Goal: Check status: Check status

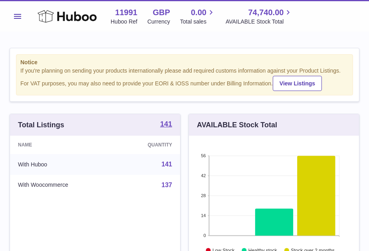
scroll to position [125, 170]
click at [15, 15] on span "Menu" at bounding box center [17, 16] width 7 height 5
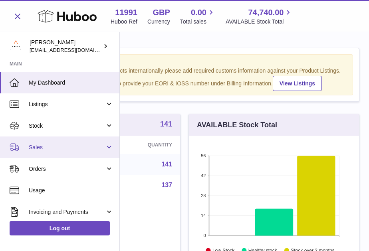
click at [45, 147] on span "Sales" at bounding box center [67, 148] width 76 height 8
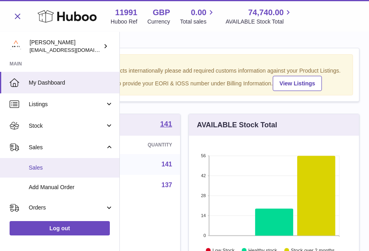
click at [46, 165] on span "Sales" at bounding box center [71, 168] width 85 height 8
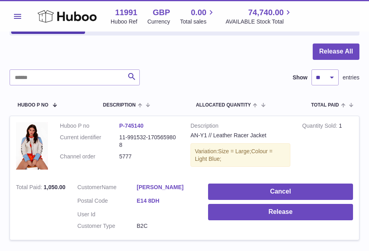
scroll to position [90, 0]
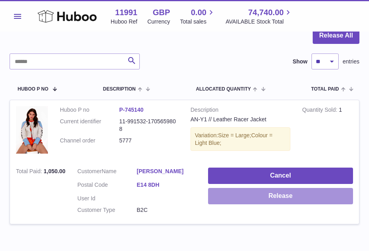
click at [259, 192] on button "Release" at bounding box center [280, 196] width 145 height 16
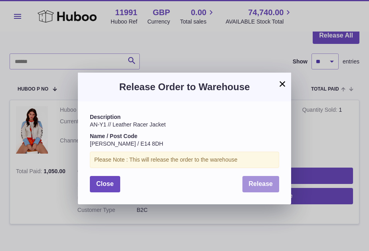
click at [268, 180] on span "Release" at bounding box center [261, 183] width 24 height 7
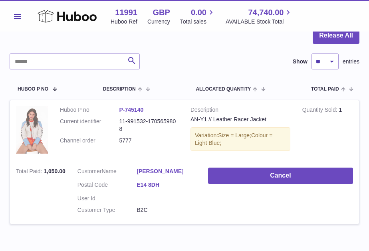
click at [40, 128] on img at bounding box center [32, 130] width 32 height 48
click at [23, 20] on button "Menu" at bounding box center [18, 16] width 16 height 16
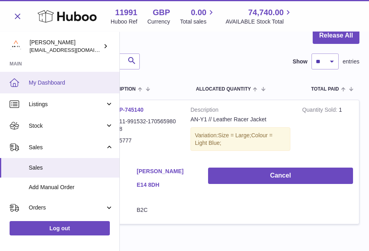
scroll to position [0, 0]
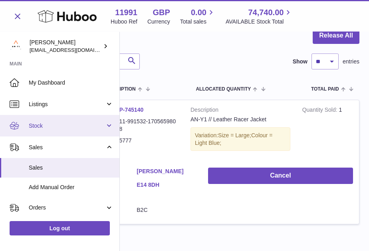
click at [44, 126] on span "Stock" at bounding box center [67, 126] width 76 height 8
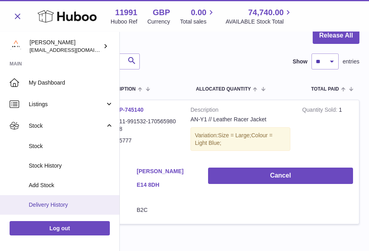
click at [44, 202] on span "Delivery History" at bounding box center [71, 205] width 85 height 8
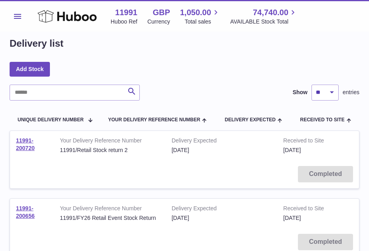
scroll to position [13, 0]
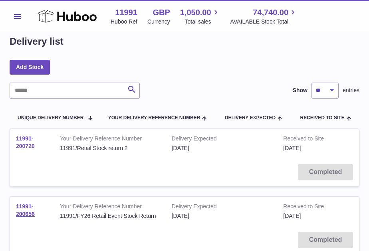
click at [25, 145] on link "11991-200720" at bounding box center [25, 142] width 19 height 14
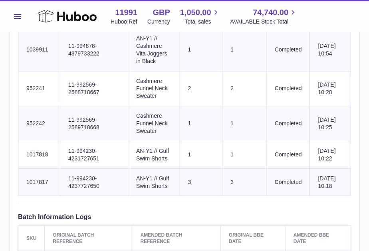
scroll to position [934, 0]
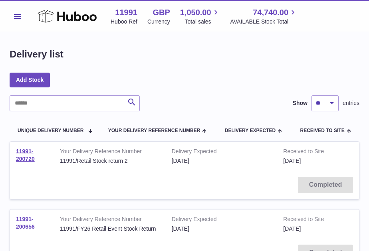
click at [28, 226] on link "11991-200656" at bounding box center [25, 223] width 19 height 14
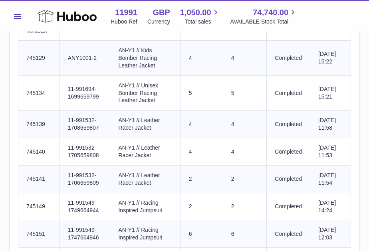
scroll to position [356, 0]
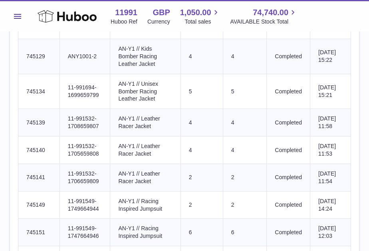
drag, startPoint x: 43, startPoint y: 195, endPoint x: 25, endPoint y: 122, distance: 74.8
copy tbody "745139 Client Identifier 11-991532-1708659807 Product title AN-Y1 // Leather Ra…"
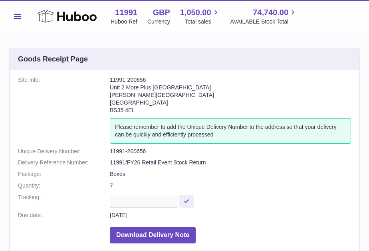
scroll to position [0, 0]
click at [16, 17] on span "Menu" at bounding box center [17, 16] width 7 height 5
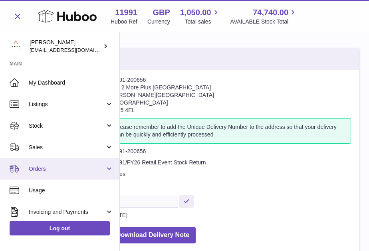
scroll to position [17, 0]
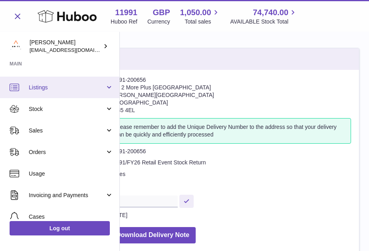
click at [51, 91] on link "Listings" at bounding box center [59, 88] width 119 height 22
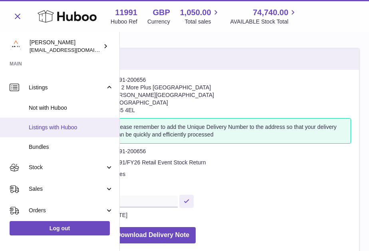
click at [48, 128] on span "Listings with Huboo" at bounding box center [71, 128] width 85 height 8
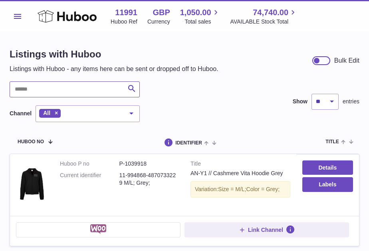
click at [54, 87] on input "text" at bounding box center [75, 89] width 130 height 16
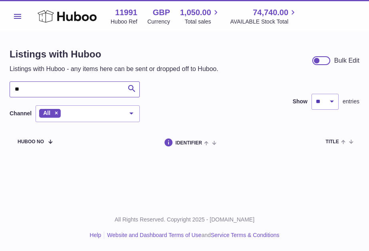
type input "*"
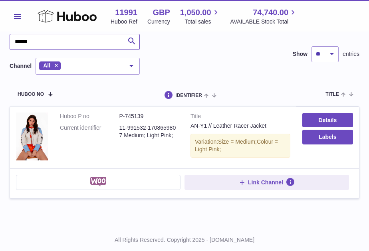
scroll to position [45, 0]
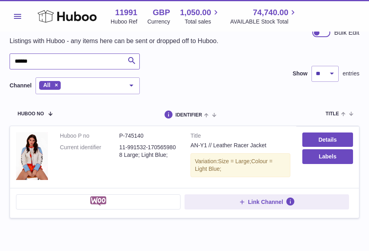
scroll to position [32, 0]
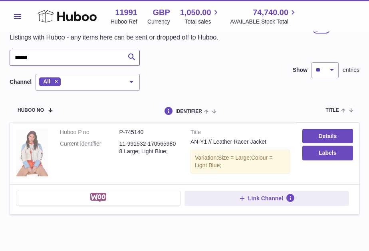
type input "******"
click at [35, 149] on img at bounding box center [32, 153] width 32 height 48
click at [159, 139] on dl "Huboo P no P-745140 Current identifier 11-991532-1705659808 Large; Light Blue;" at bounding box center [119, 144] width 119 height 31
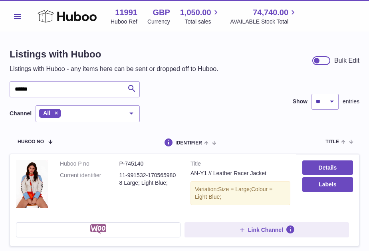
scroll to position [0, 0]
click at [20, 14] on span "Menu" at bounding box center [17, 16] width 7 height 5
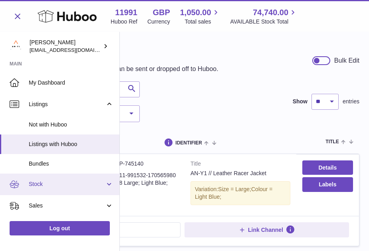
click at [40, 185] on span "Stock" at bounding box center [67, 184] width 76 height 8
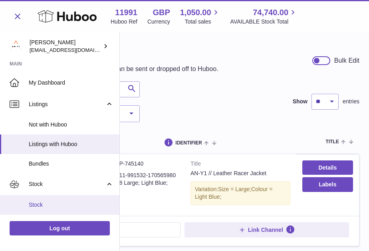
click at [44, 204] on span "Stock" at bounding box center [71, 205] width 85 height 8
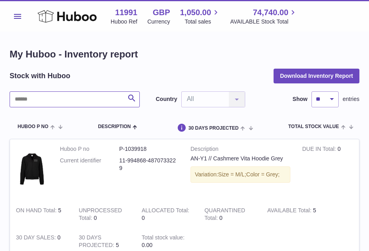
click at [81, 100] on input "text" at bounding box center [75, 99] width 130 height 16
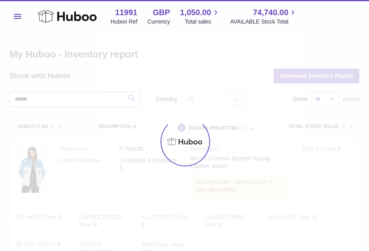
type input "******"
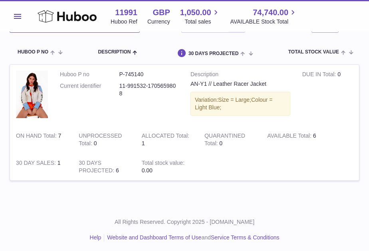
scroll to position [74, 0]
drag, startPoint x: 55, startPoint y: 134, endPoint x: 61, endPoint y: 134, distance: 6.0
click at [61, 134] on td "ON HAND Total 7" at bounding box center [41, 140] width 63 height 27
drag, startPoint x: 50, startPoint y: 163, endPoint x: 57, endPoint y: 163, distance: 6.8
click at [56, 163] on strong "30 DAY SALES" at bounding box center [37, 164] width 42 height 8
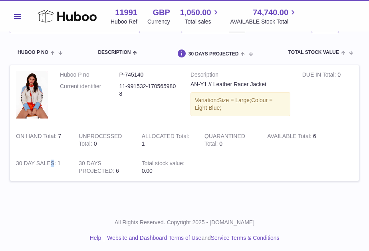
drag, startPoint x: 55, startPoint y: 134, endPoint x: 65, endPoint y: 133, distance: 9.6
click at [65, 133] on td "ON HAND Total 7" at bounding box center [41, 140] width 63 height 27
drag, startPoint x: 143, startPoint y: 139, endPoint x: 160, endPoint y: 139, distance: 17.6
click at [160, 139] on strong "ALLOCATED Total" at bounding box center [166, 137] width 48 height 8
drag, startPoint x: 210, startPoint y: 144, endPoint x: 229, endPoint y: 144, distance: 18.8
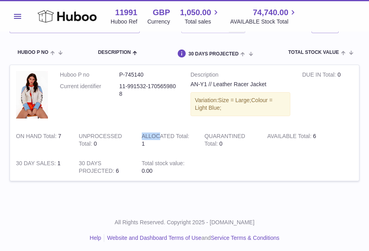
click at [229, 144] on td "QUARANTINED Total 0" at bounding box center [229, 140] width 63 height 27
drag, startPoint x: 284, startPoint y: 138, endPoint x: 323, endPoint y: 137, distance: 39.1
click at [323, 137] on td "AVAILABLE Total 6" at bounding box center [292, 140] width 63 height 27
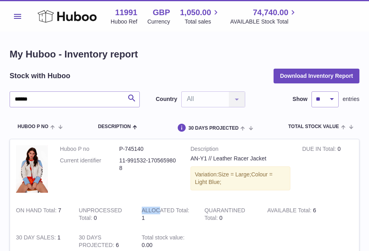
scroll to position [0, 0]
click at [16, 17] on span "Menu" at bounding box center [17, 16] width 7 height 5
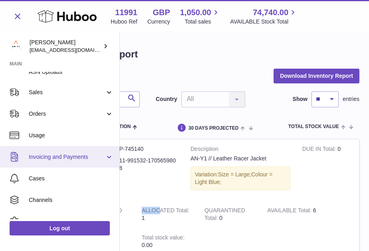
scroll to position [151, 0]
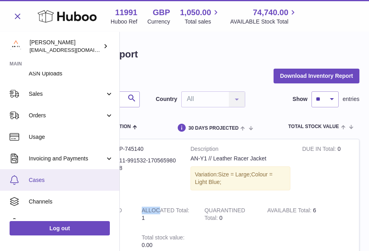
click at [38, 188] on link "Cases" at bounding box center [59, 180] width 119 height 22
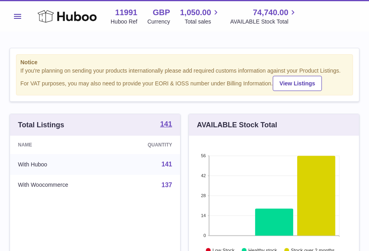
click at [11, 17] on button "Menu" at bounding box center [18, 16] width 16 height 16
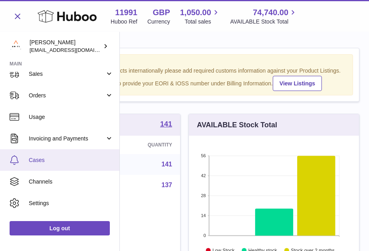
scroll to position [75, 0]
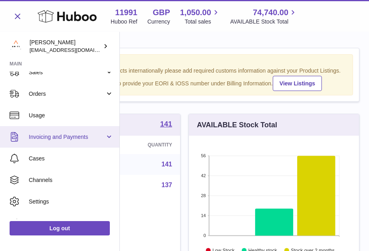
click at [56, 134] on span "Invoicing and Payments" at bounding box center [67, 137] width 76 height 8
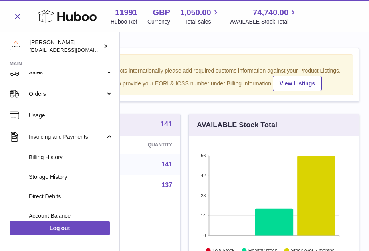
click at [190, 63] on strong "Notice" at bounding box center [184, 63] width 328 height 8
click at [127, 40] on div "Notice If you're planning on sending your products internationally please add r…" at bounding box center [184, 247] width 369 height 431
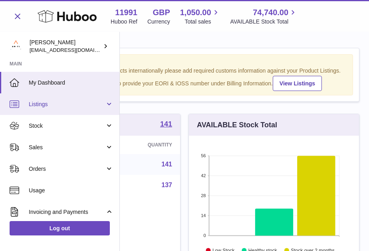
scroll to position [0, 0]
click at [51, 106] on span "Listings" at bounding box center [67, 105] width 76 height 8
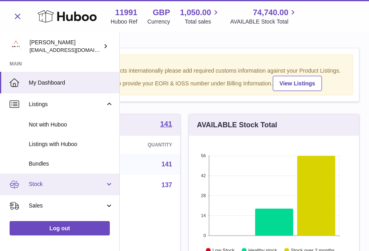
click at [40, 183] on span "Stock" at bounding box center [67, 184] width 76 height 8
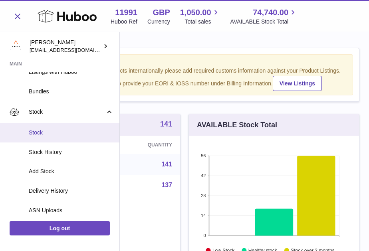
scroll to position [99, 0]
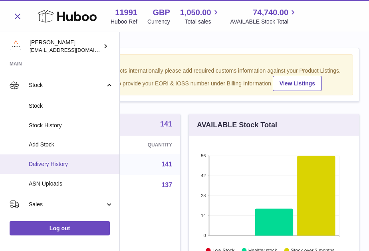
click at [53, 160] on span "Delivery History" at bounding box center [71, 164] width 85 height 8
click at [51, 163] on span "Delivery History" at bounding box center [71, 164] width 85 height 8
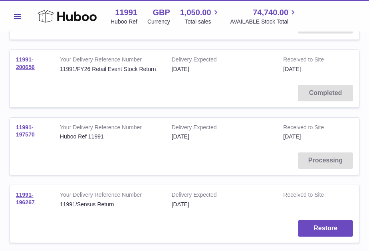
scroll to position [158, 0]
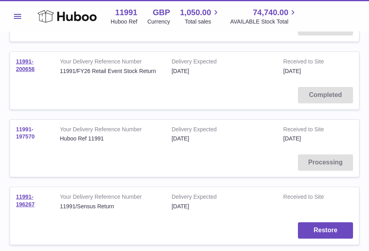
click at [26, 129] on link "11991-197570" at bounding box center [25, 133] width 19 height 14
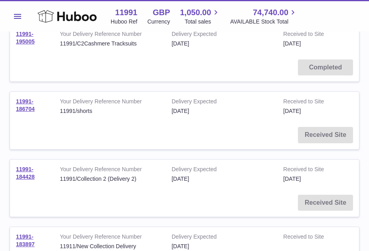
scroll to position [274, 0]
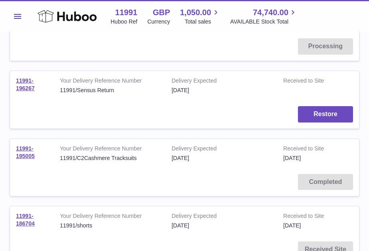
click at [19, 80] on td "11991-196267" at bounding box center [32, 85] width 44 height 29
click at [23, 84] on link "11991-196267" at bounding box center [25, 84] width 19 height 14
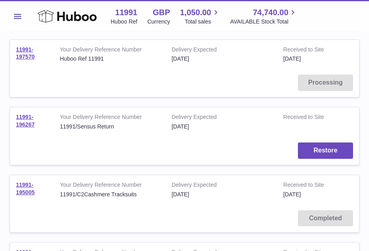
scroll to position [57, 0]
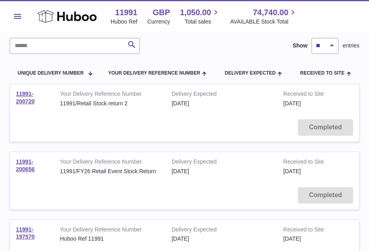
click at [33, 96] on td "11991-200720" at bounding box center [32, 98] width 44 height 29
click at [29, 171] on td "11991-200656" at bounding box center [32, 166] width 44 height 29
click at [28, 162] on link "11991-200656" at bounding box center [25, 165] width 19 height 14
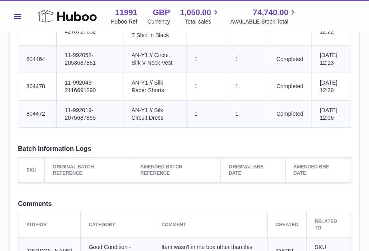
scroll to position [768, 0]
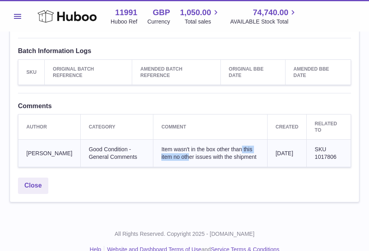
drag, startPoint x: 189, startPoint y: 190, endPoint x: 230, endPoint y: 188, distance: 40.8
click at [230, 160] on span "Item wasn't in the box other than this item no other issues with the shipment" at bounding box center [208, 153] width 95 height 14
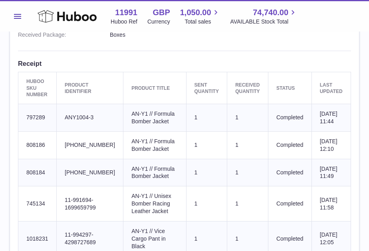
scroll to position [285, 0]
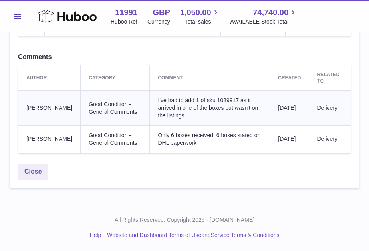
scroll to position [1388, 0]
drag, startPoint x: 160, startPoint y: 109, endPoint x: 188, endPoint y: 110, distance: 27.9
click at [188, 110] on span "I've had to add 1 of sku 1039917 as it arrived in one of the boxes but wasn't o…" at bounding box center [208, 108] width 100 height 22
drag, startPoint x: 154, startPoint y: 116, endPoint x: 169, endPoint y: 116, distance: 15.2
click at [169, 116] on span "I've had to add 1 of sku 1039917 as it arrived in one of the boxes but wasn't o…" at bounding box center [208, 108] width 100 height 22
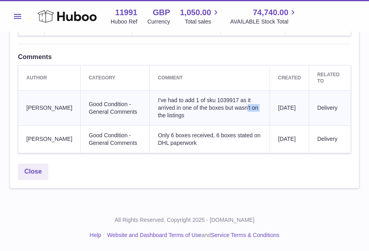
drag, startPoint x: 162, startPoint y: 142, endPoint x: 140, endPoint y: 139, distance: 22.2
click at [150, 139] on td "Only 6 boxes received, 6 boxes stated on DHL paperwork" at bounding box center [210, 139] width 120 height 28
click at [37, 171] on link "Close" at bounding box center [33, 172] width 30 height 16
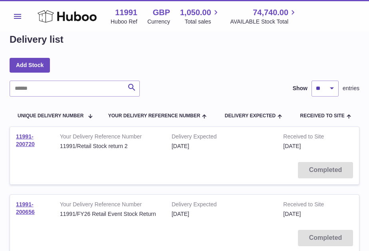
scroll to position [20, 0]
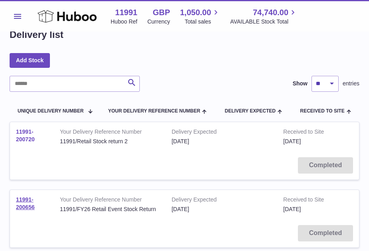
click at [26, 134] on link "11991-200720" at bounding box center [25, 136] width 19 height 14
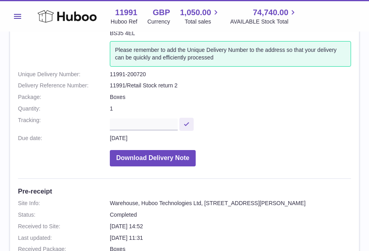
scroll to position [67, 0]
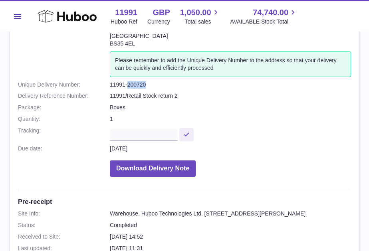
drag, startPoint x: 152, startPoint y: 84, endPoint x: 127, endPoint y: 81, distance: 25.3
click at [127, 81] on dd "11991-200720" at bounding box center [230, 85] width 241 height 8
copy dd "200720"
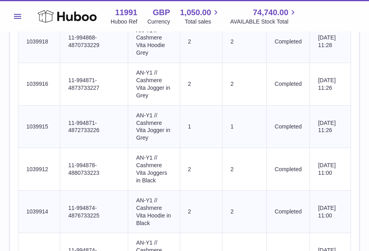
scroll to position [471, 0]
